Goal: Transaction & Acquisition: Purchase product/service

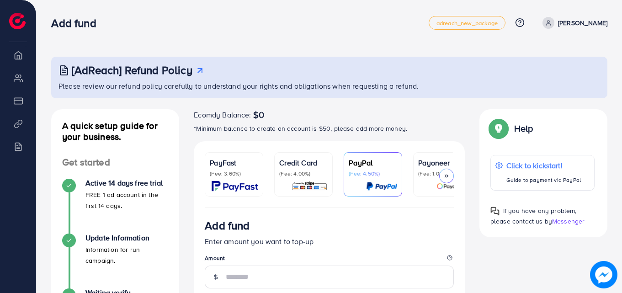
click at [450, 176] on div at bounding box center [446, 176] width 15 height 15
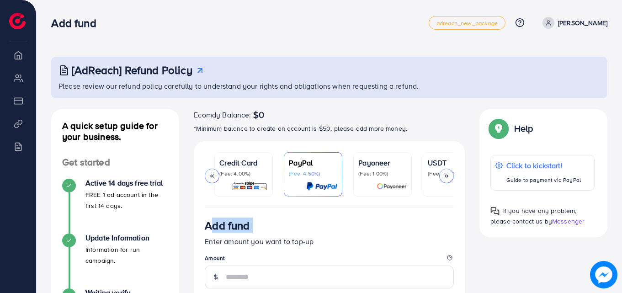
scroll to position [0, 157]
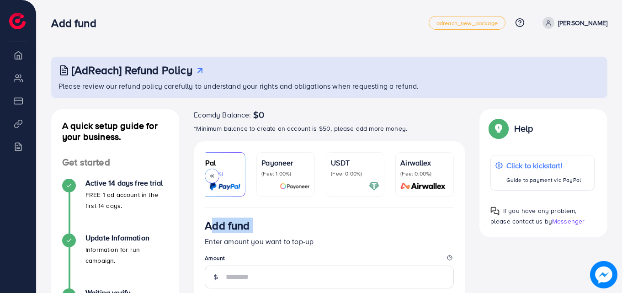
click at [450, 176] on link "Airwallex (Fee: 0.00%)" at bounding box center [424, 174] width 59 height 44
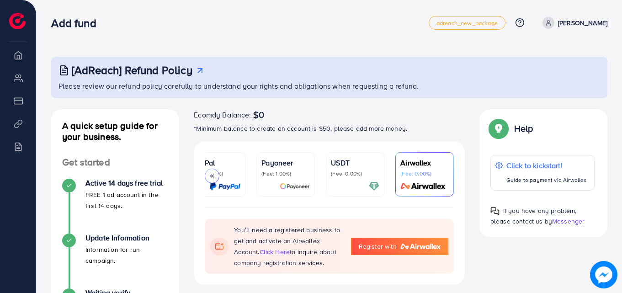
click at [350, 161] on p "USDT" at bounding box center [355, 162] width 48 height 11
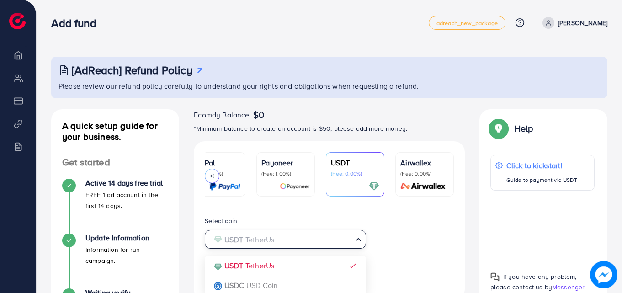
click at [358, 239] on icon "Search for option" at bounding box center [358, 239] width 9 height 9
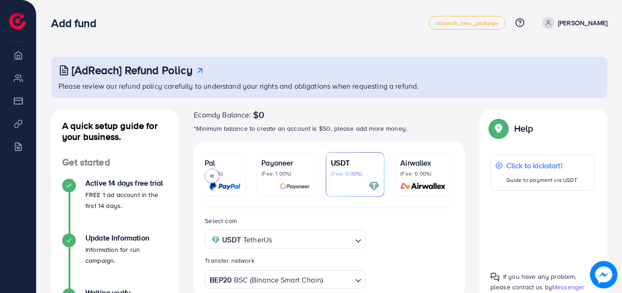
click at [358, 239] on icon "Search for option" at bounding box center [358, 240] width 9 height 9
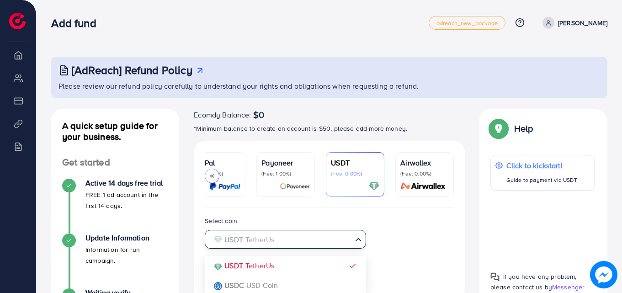
click at [358, 239] on icon "Search for option" at bounding box center [358, 239] width 9 height 9
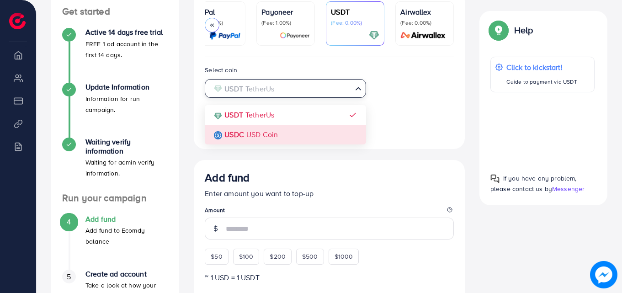
scroll to position [162, 0]
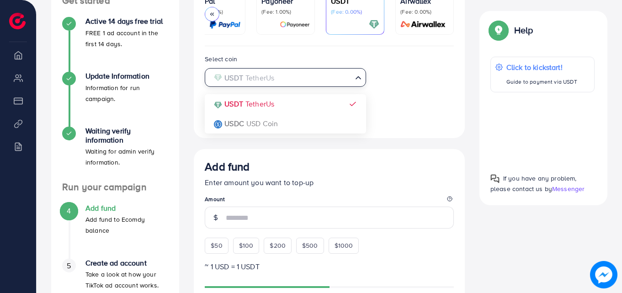
click at [421, 86] on div "Select coin USDT TetherUs Loading... USDT TetherUs USDC USD Coin Transfer netwo…" at bounding box center [329, 90] width 264 height 74
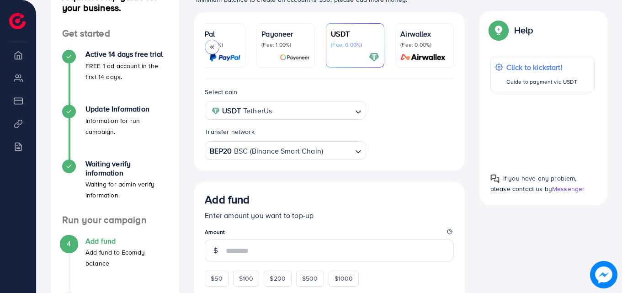
scroll to position [70, 0]
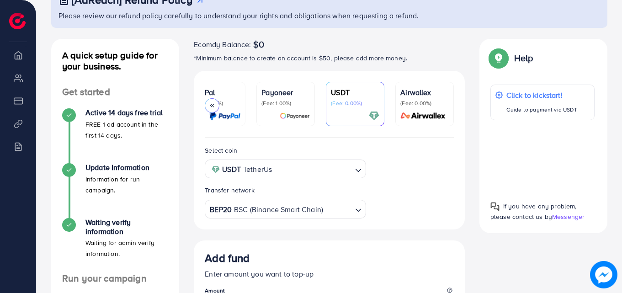
click at [347, 107] on div "USDT (Fee: 0.00%)" at bounding box center [355, 104] width 48 height 34
click at [341, 94] on p "USDT" at bounding box center [355, 92] width 48 height 11
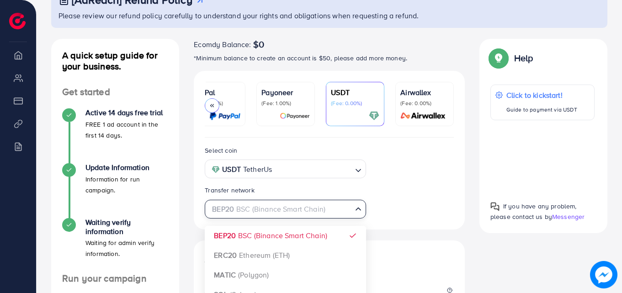
click at [357, 213] on icon "Search for option" at bounding box center [358, 208] width 9 height 9
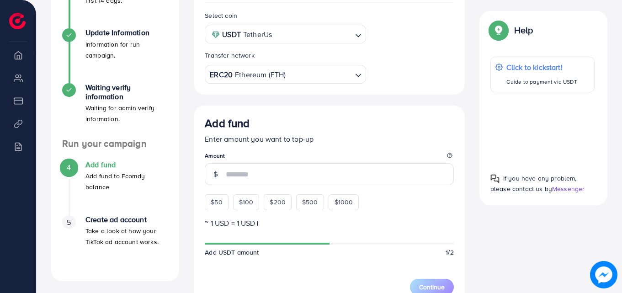
scroll to position [208, 0]
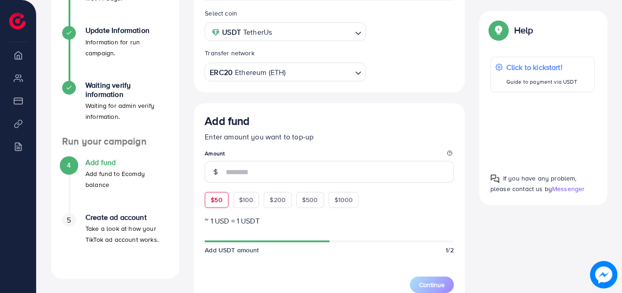
click at [216, 207] on div "$50" at bounding box center [216, 200] width 23 height 16
type input "**"
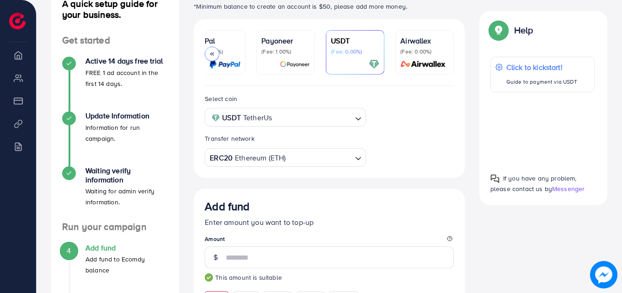
scroll to position [76, 0]
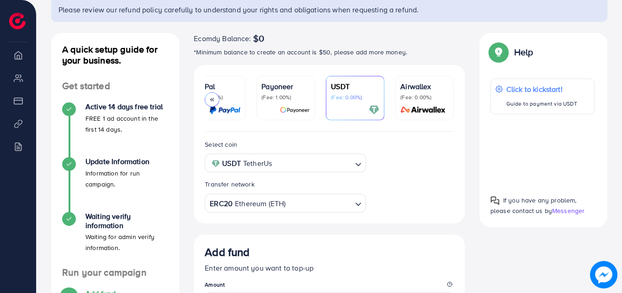
click at [352, 163] on div "USDT TetherUs" at bounding box center [280, 163] width 144 height 16
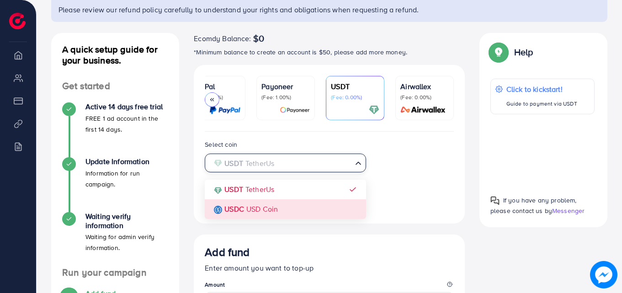
click at [276, 212] on div "Select coin USDT TetherUs Loading... USDT TetherUs USDC USD Coin Transfer netwo…" at bounding box center [329, 176] width 264 height 74
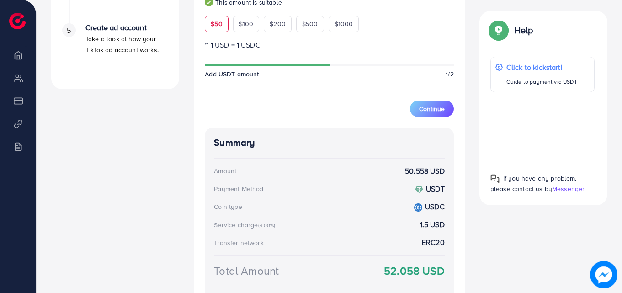
scroll to position [396, 0]
click at [217, 21] on div "$50" at bounding box center [216, 25] width 23 height 16
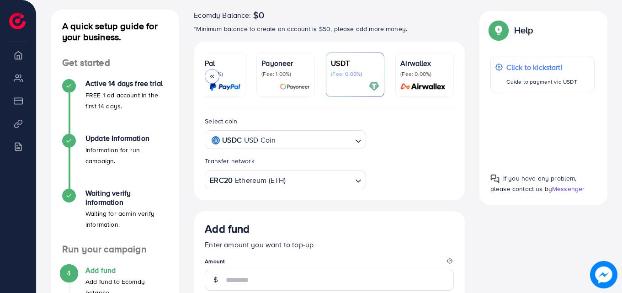
scroll to position [76, 0]
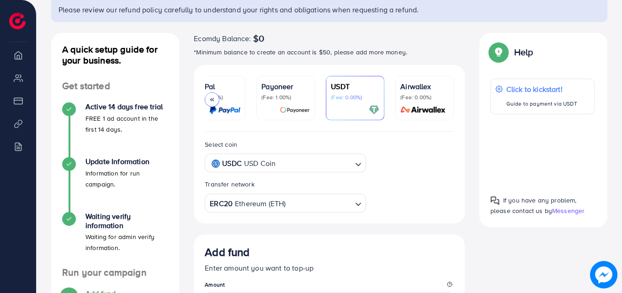
click at [213, 99] on polyline at bounding box center [213, 99] width 1 height 3
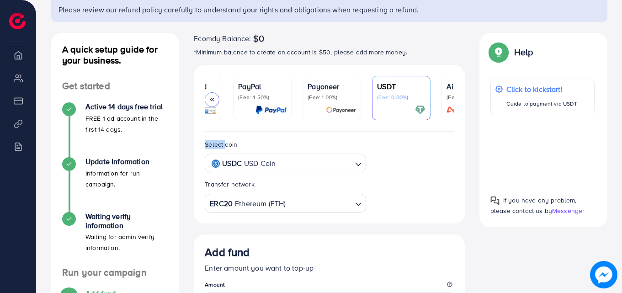
click at [213, 99] on polyline at bounding box center [213, 99] width 1 height 3
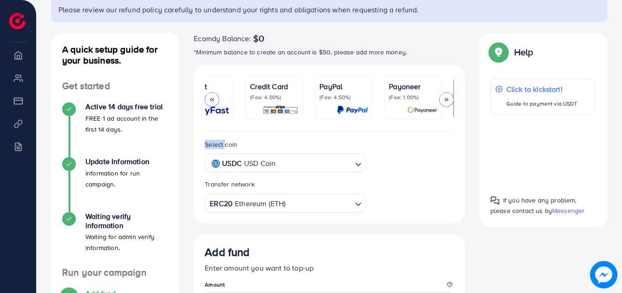
scroll to position [0, 0]
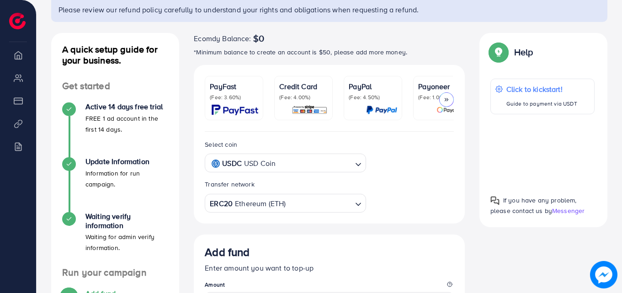
click at [214, 141] on div "Select coin USDC USD Coin Loading..." at bounding box center [285, 156] width 176 height 34
click at [225, 101] on p "(Fee: 3.60%)" at bounding box center [234, 97] width 48 height 7
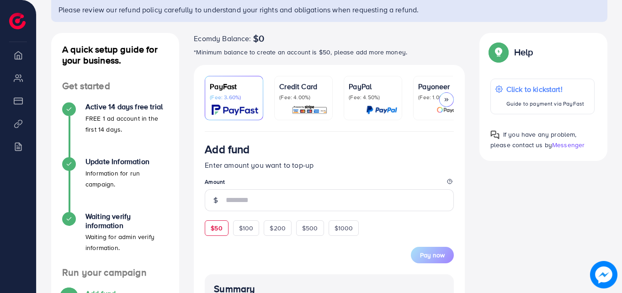
click at [219, 229] on span "$50" at bounding box center [216, 228] width 11 height 9
type input "**"
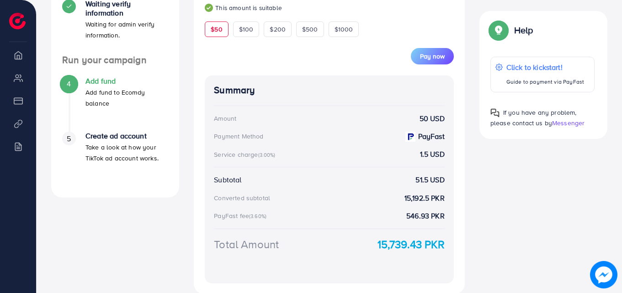
scroll to position [305, 0]
